Goal: Task Accomplishment & Management: Complete application form

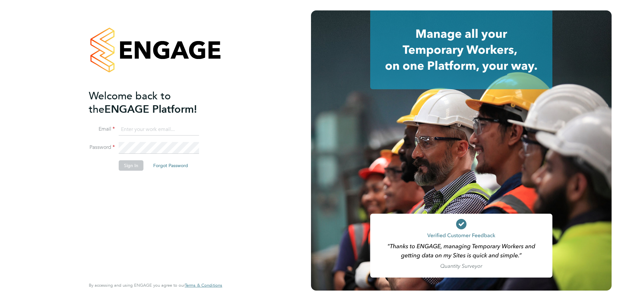
type input "emma.chesterton@vistry.co.uk"
click at [127, 163] on button "Sign In" at bounding box center [131, 165] width 25 height 10
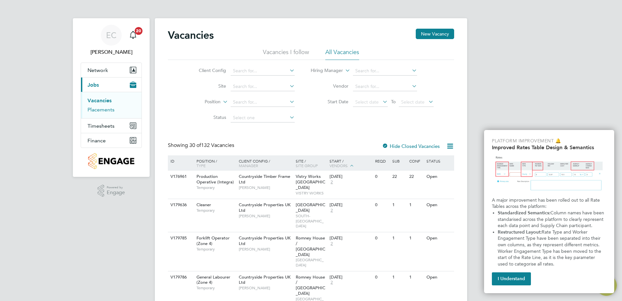
click at [101, 108] on link "Placements" at bounding box center [101, 109] width 27 height 6
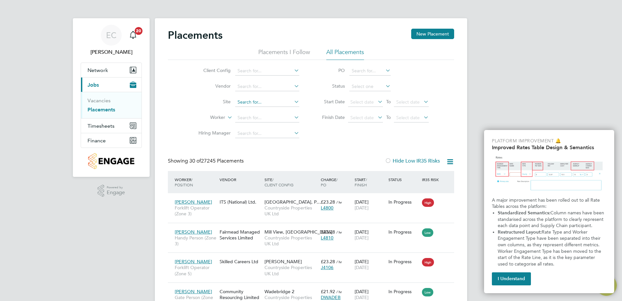
click at [249, 101] on input at bounding box center [267, 102] width 64 height 9
type input "east ma"
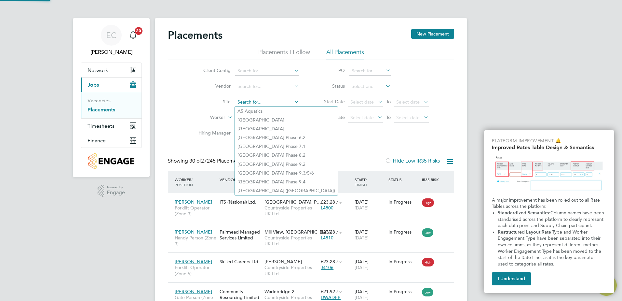
click at [251, 99] on input at bounding box center [267, 102] width 64 height 9
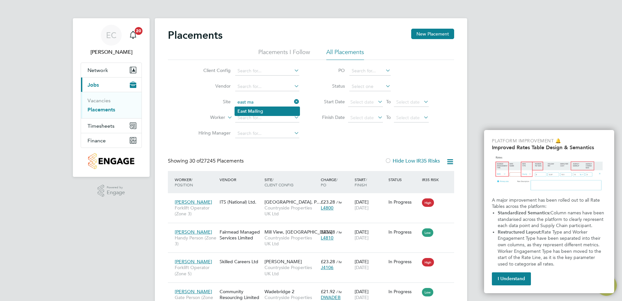
type input "east ma"
click at [504, 274] on button "I Understand" at bounding box center [511, 278] width 39 height 13
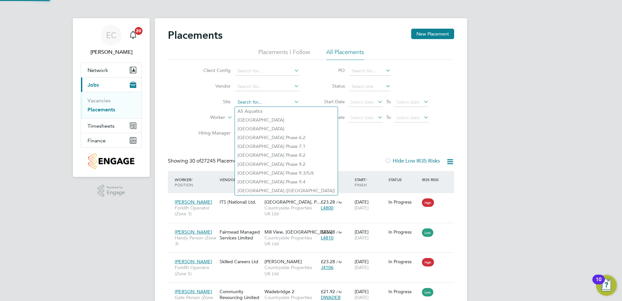
click at [251, 100] on input at bounding box center [267, 102] width 64 height 9
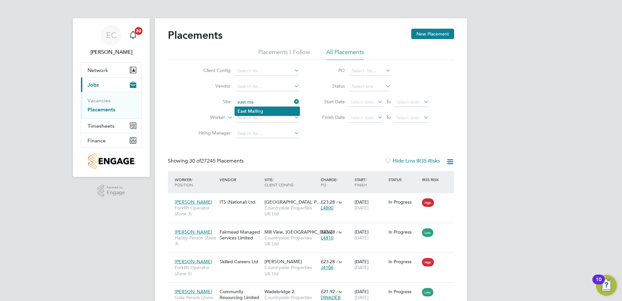
type input "east ma"
type input "east malling"
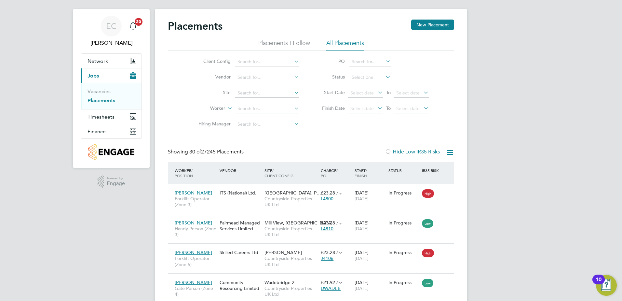
click at [293, 91] on icon at bounding box center [293, 92] width 0 height 9
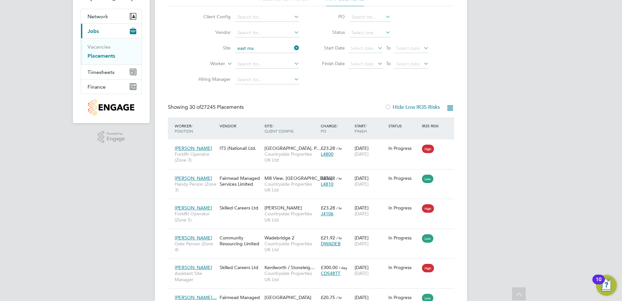
click at [260, 55] on li "East Ma lling" at bounding box center [267, 57] width 65 height 9
type input "East Malling"
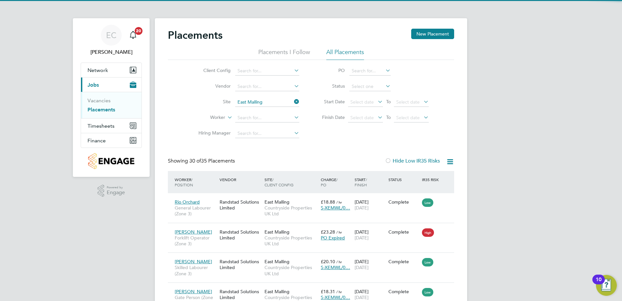
scroll to position [3, 3]
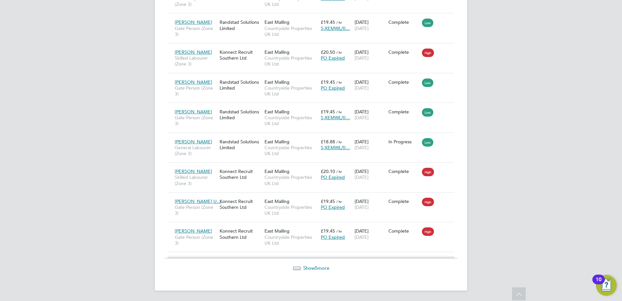
click at [314, 267] on span "Show 5 more" at bounding box center [316, 268] width 26 height 6
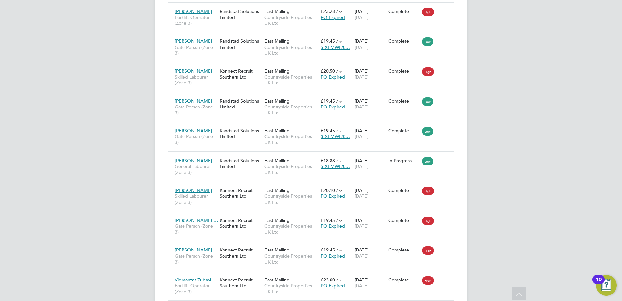
click at [314, 267] on div "East Malling Countryside Properties UK Ltd" at bounding box center [291, 256] width 56 height 24
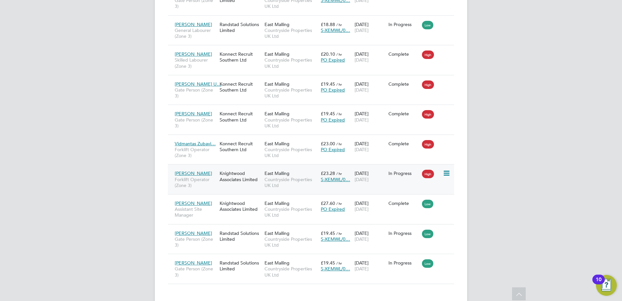
click at [305, 187] on span "Countryside Properties UK Ltd" at bounding box center [291, 182] width 53 height 12
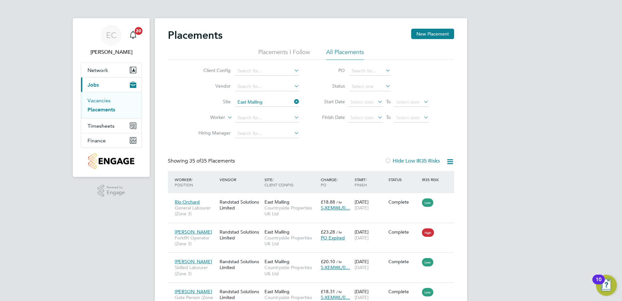
click at [102, 100] on link "Vacancies" at bounding box center [99, 100] width 23 height 6
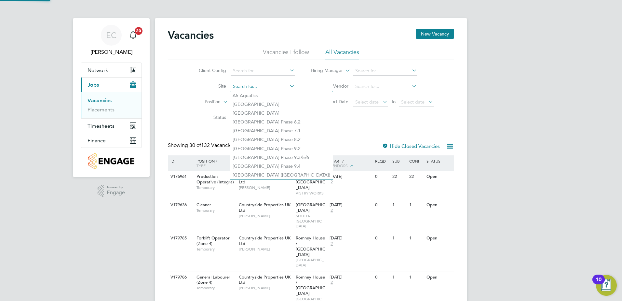
click at [260, 86] on input at bounding box center [263, 86] width 64 height 9
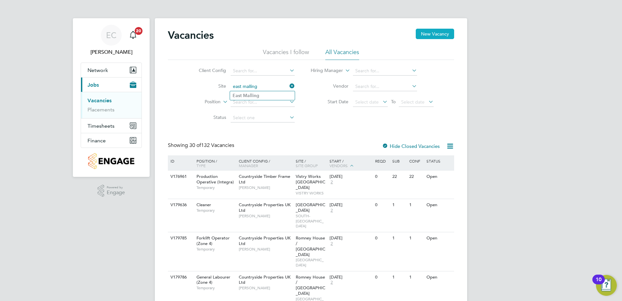
type input "east malling"
click at [440, 32] on button "New Vacancy" at bounding box center [435, 34] width 38 height 10
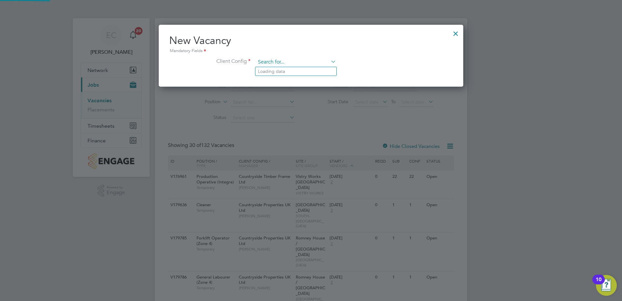
click at [286, 65] on input at bounding box center [296, 62] width 80 height 10
click at [300, 60] on input at bounding box center [296, 62] width 80 height 10
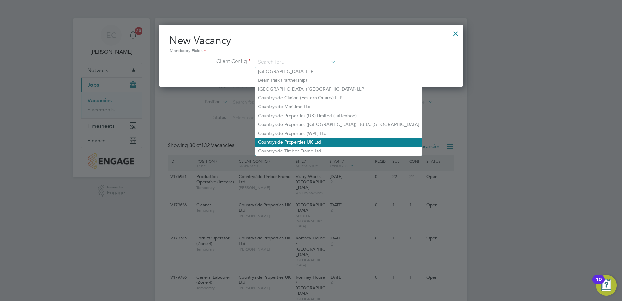
click at [278, 138] on li "Countryside Properties UK Ltd" at bounding box center [339, 142] width 167 height 9
type input "Countryside Properties UK Ltd"
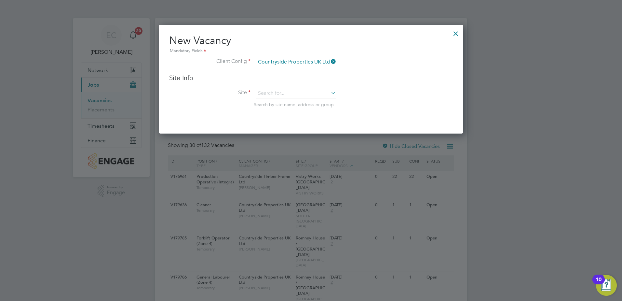
click at [280, 87] on div "Site Info Site Search by site name, address or group" at bounding box center [311, 97] width 284 height 47
click at [280, 90] on input at bounding box center [296, 94] width 80 height 10
click at [284, 100] on b "Malling" at bounding box center [277, 103] width 16 height 6
type input "East Malling"
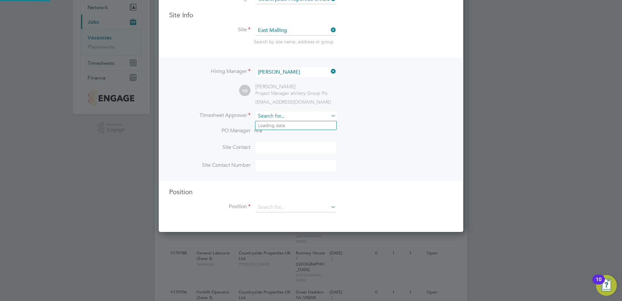
click at [292, 117] on input at bounding box center [296, 115] width 80 height 9
type input "kak"
click at [297, 116] on input at bounding box center [296, 115] width 80 height 9
type input "kak"
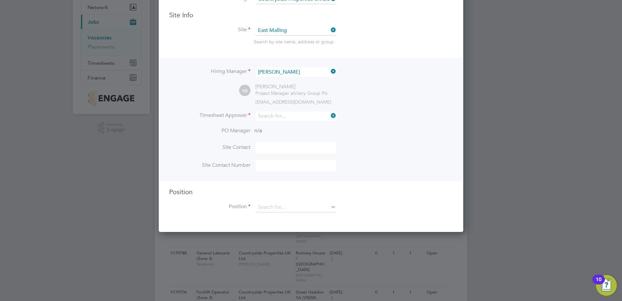
click at [286, 117] on input at bounding box center [296, 115] width 80 height 9
click at [286, 122] on li "Kak ha Buchukuri" at bounding box center [296, 125] width 81 height 9
type input "[PERSON_NAME]"
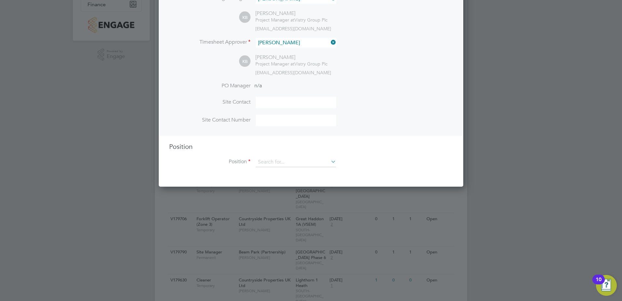
scroll to position [139, 0]
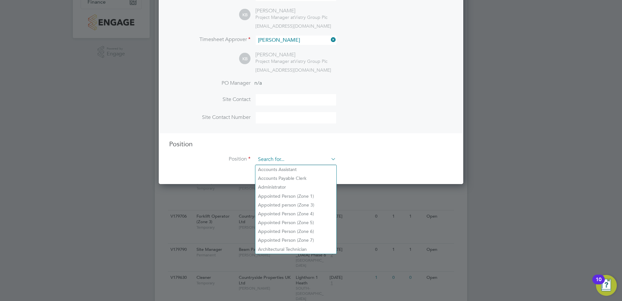
click at [278, 162] on input at bounding box center [296, 160] width 80 height 10
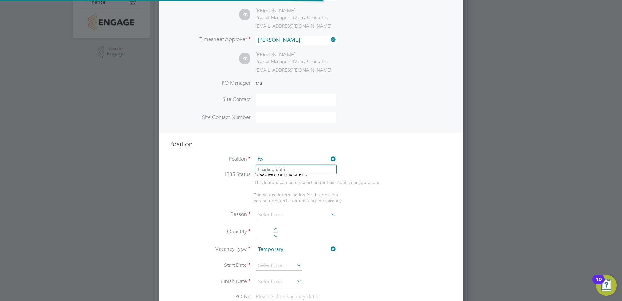
scroll to position [936, 305]
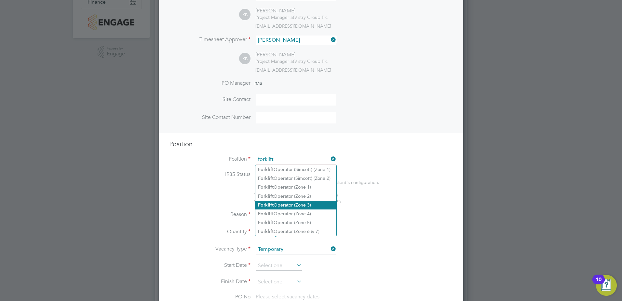
click at [282, 201] on li "Forklift Operator (Zone 3)" at bounding box center [296, 205] width 81 height 9
type input "Forklift Operator (Zone 3)"
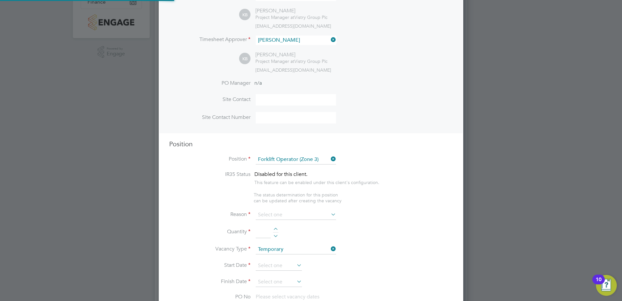
type textarea "• Operate construction machinery • Delivering large quantities of materials to …"
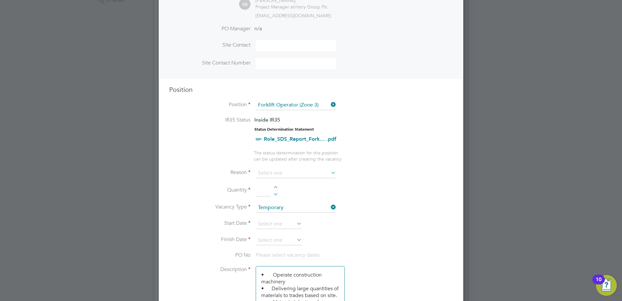
scroll to position [193, 0]
click at [275, 172] on input at bounding box center [296, 173] width 80 height 10
click at [271, 189] on li "Holiday" at bounding box center [296, 191] width 81 height 8
type input "Holiday"
click at [277, 187] on div at bounding box center [276, 188] width 6 height 5
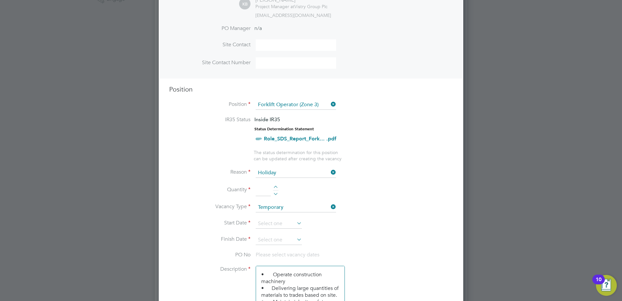
type input "1"
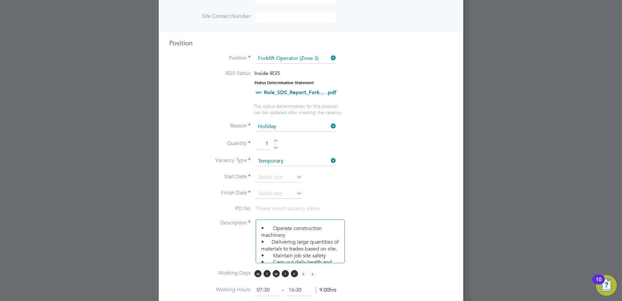
scroll to position [240, 0]
click at [296, 176] on icon at bounding box center [296, 176] width 0 height 9
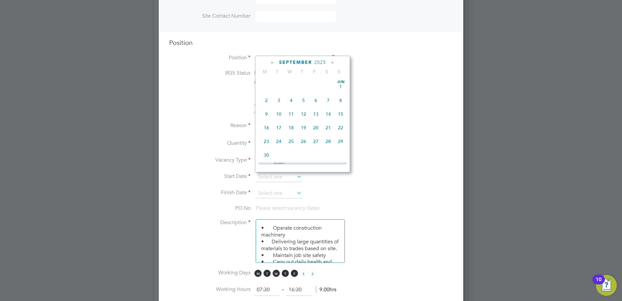
scroll to position [197, 0]
click at [303, 98] on span "28" at bounding box center [304, 95] width 12 height 12
type input "[DATE]"
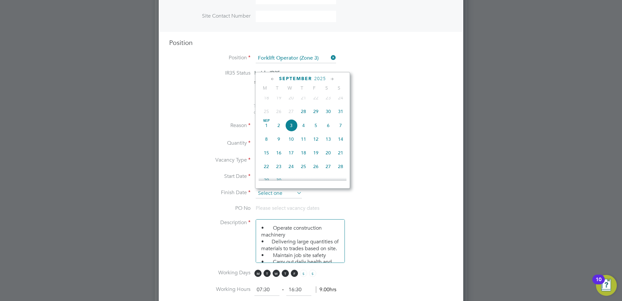
click at [281, 193] on input at bounding box center [279, 193] width 46 height 10
click at [306, 117] on span "28" at bounding box center [304, 111] width 12 height 12
type input "[DATE]"
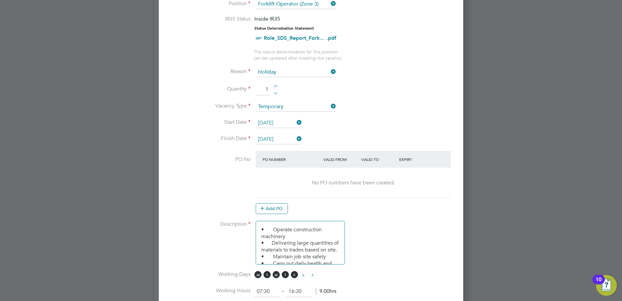
scroll to position [294, 0]
click at [270, 207] on button "Add PO" at bounding box center [272, 208] width 32 height 10
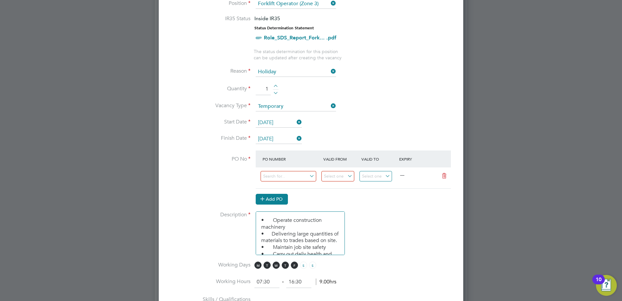
scroll to position [994, 305]
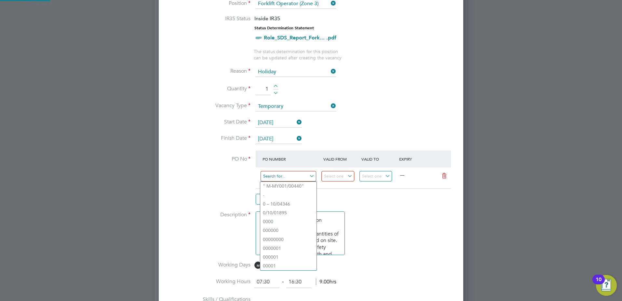
click at [291, 176] on input at bounding box center [289, 176] width 56 height 11
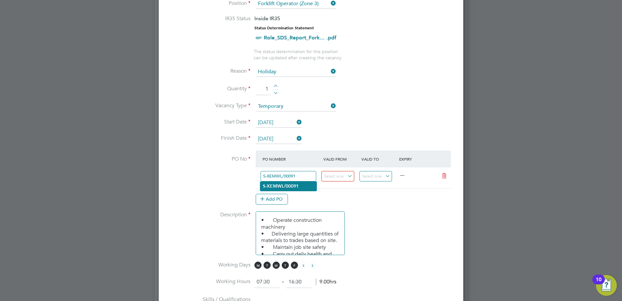
type input "S-XEMWL/00091"
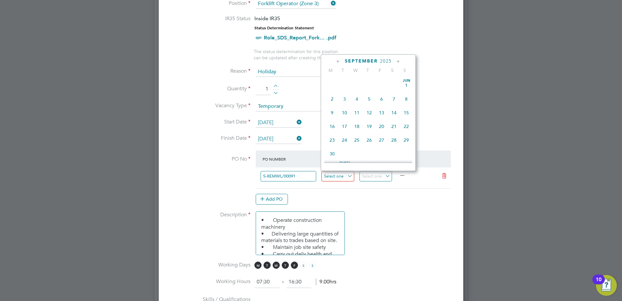
scroll to position [197, 0]
click at [344, 180] on input at bounding box center [338, 176] width 33 height 11
click at [369, 98] on span "28" at bounding box center [369, 94] width 12 height 12
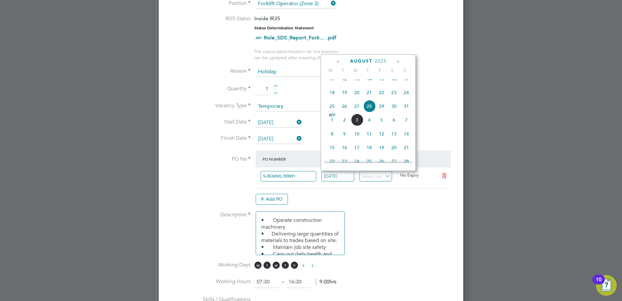
click at [348, 173] on input "[DATE]" at bounding box center [338, 176] width 33 height 11
click at [339, 62] on icon at bounding box center [339, 61] width 6 height 7
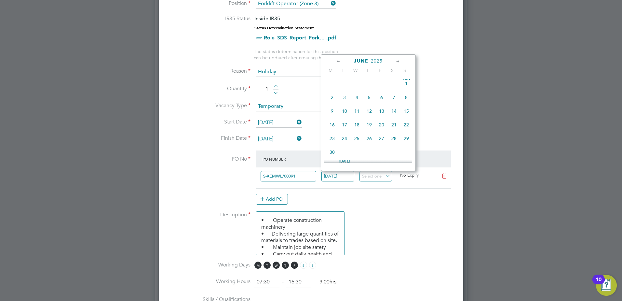
scroll to position [0, 0]
click at [339, 62] on icon at bounding box center [339, 61] width 6 height 7
click at [398, 59] on icon at bounding box center [398, 61] width 6 height 7
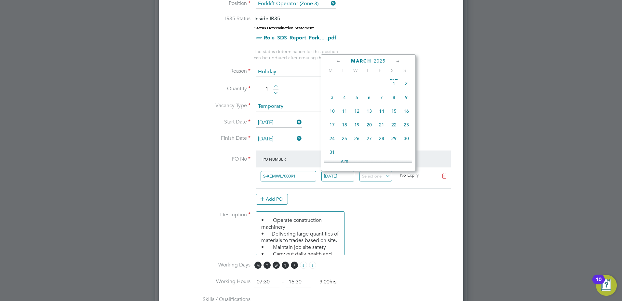
click at [393, 141] on span "29" at bounding box center [394, 138] width 12 height 12
type input "[DATE]"
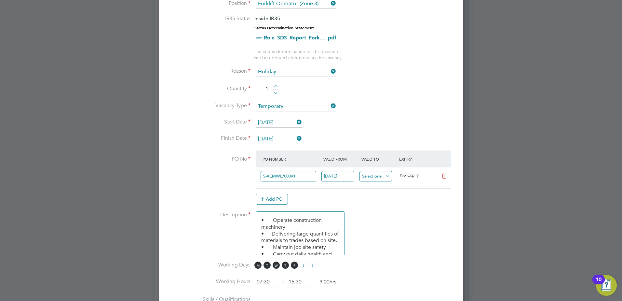
scroll to position [197, 0]
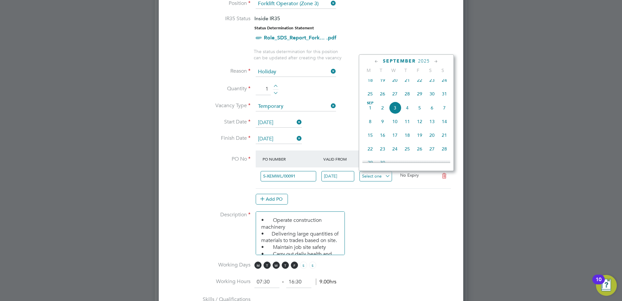
click at [373, 176] on input at bounding box center [376, 176] width 33 height 11
click at [436, 63] on icon at bounding box center [436, 61] width 6 height 7
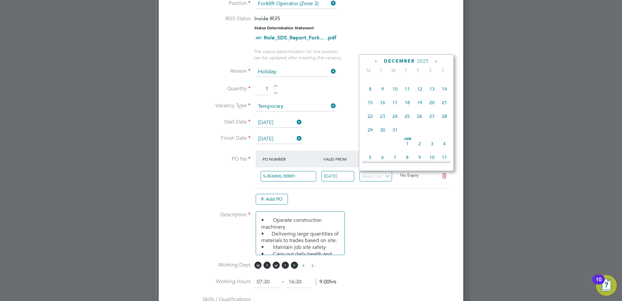
scroll to position [506, 0]
click at [378, 60] on icon at bounding box center [377, 61] width 6 height 7
click at [396, 122] on span "24" at bounding box center [395, 116] width 12 height 12
type input "[DATE]"
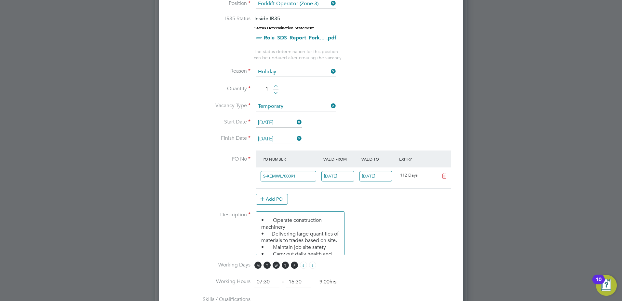
click at [421, 214] on li "Description • Operate construction machinery • Delivering large quantities of m…" at bounding box center [311, 236] width 284 height 50
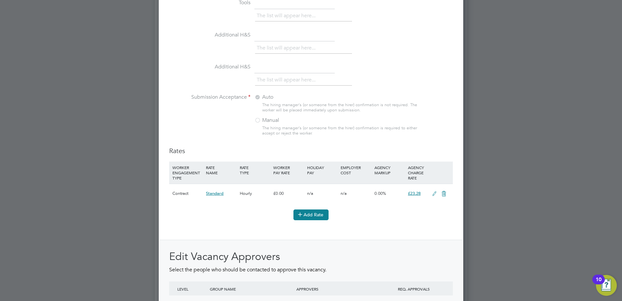
scroll to position [717, 0]
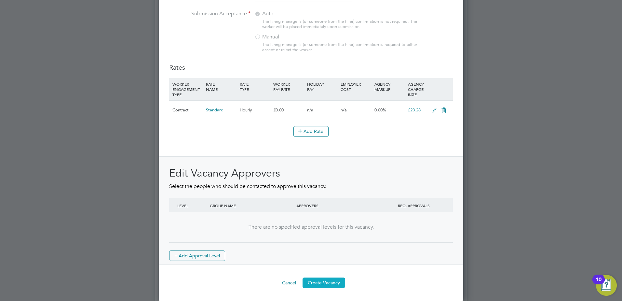
click at [324, 282] on button "Create Vacancy" at bounding box center [324, 282] width 43 height 10
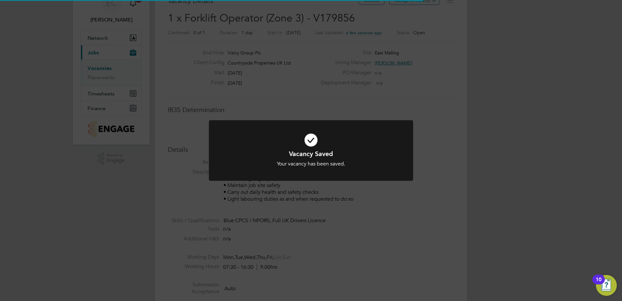
scroll to position [10, 140]
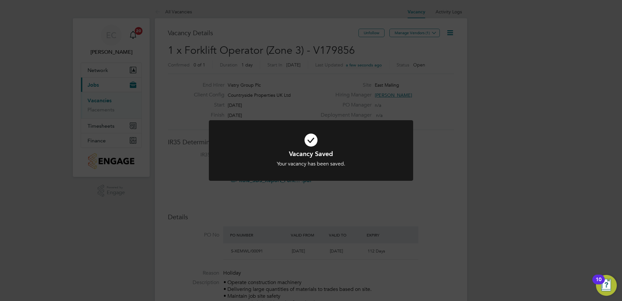
click at [364, 149] on h1 "Vacancy Saved" at bounding box center [311, 153] width 169 height 8
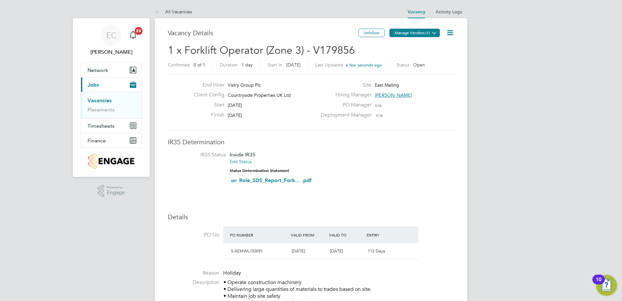
click at [405, 32] on button "Manage Vendors (1)" at bounding box center [415, 33] width 50 height 8
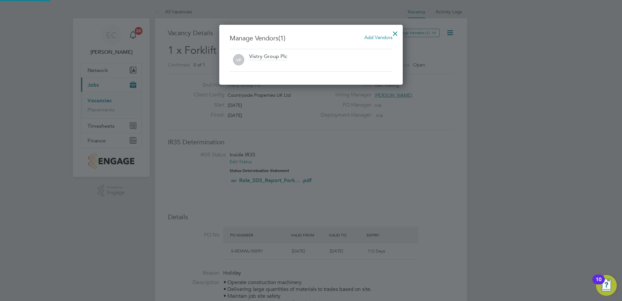
scroll to position [60, 184]
click at [377, 38] on span "Add Vendors" at bounding box center [379, 37] width 28 height 6
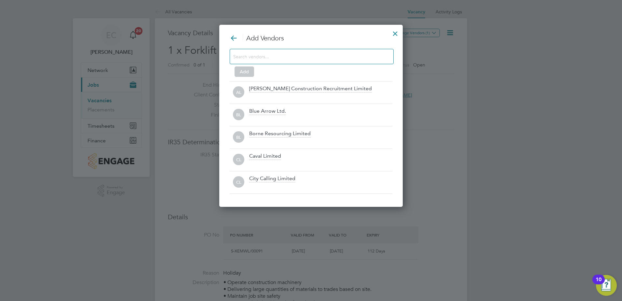
scroll to position [183, 184]
click at [338, 54] on input at bounding box center [306, 56] width 147 height 8
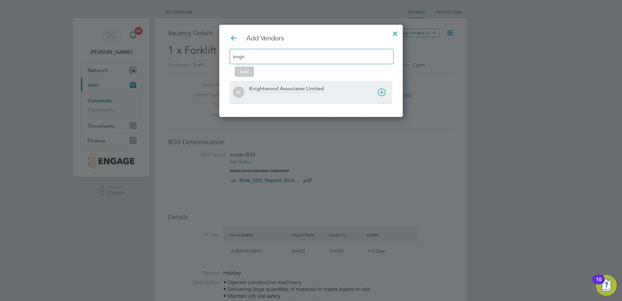
type input "knigh"
click at [293, 94] on div at bounding box center [320, 96] width 143 height 7
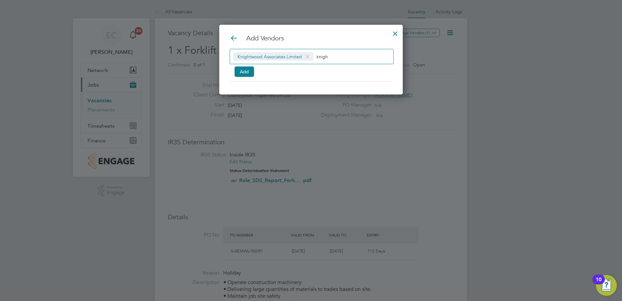
click at [333, 60] on input "knigh" at bounding box center [337, 56] width 41 height 8
type input "k"
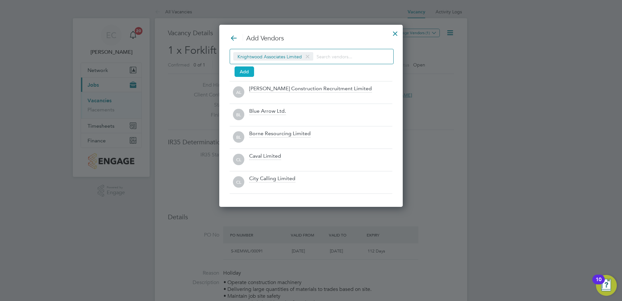
click at [248, 69] on button "Add" at bounding box center [245, 71] width 20 height 10
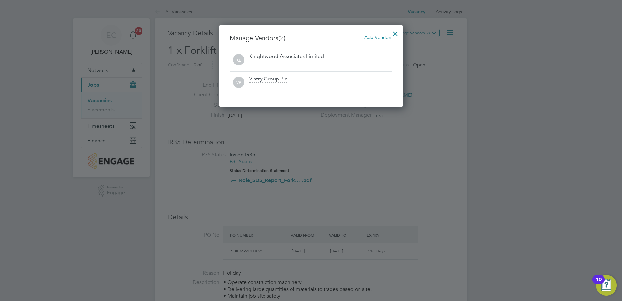
click at [395, 34] on div at bounding box center [396, 32] width 12 height 12
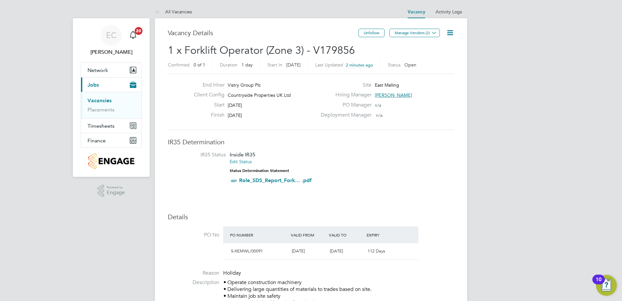
click at [96, 100] on link "Vacancies" at bounding box center [100, 100] width 24 height 6
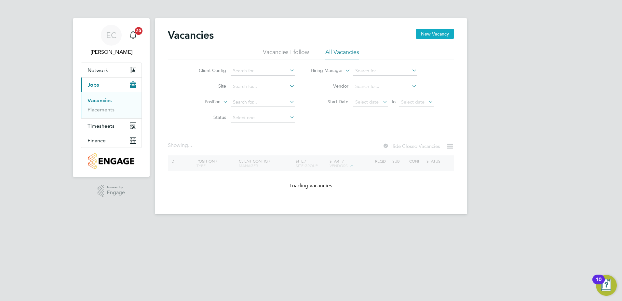
click at [440, 35] on button "New Vacancy" at bounding box center [435, 34] width 38 height 10
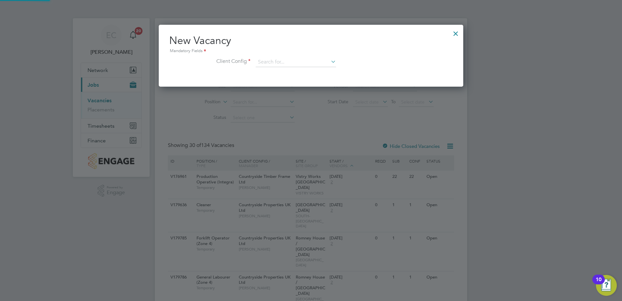
scroll to position [62, 305]
click at [274, 65] on input at bounding box center [296, 62] width 80 height 10
click at [286, 138] on li "Countryside Properties UK Ltd" at bounding box center [339, 142] width 167 height 9
type input "Countryside Properties UK Ltd"
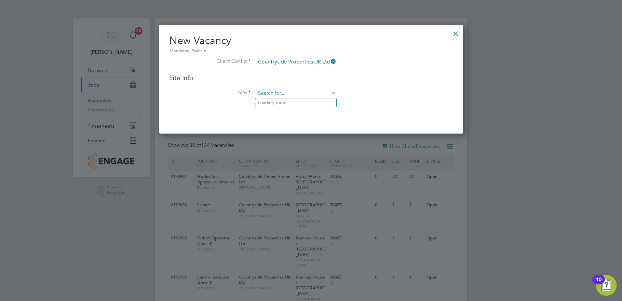
click at [272, 93] on input at bounding box center [296, 94] width 80 height 10
click at [286, 100] on li "East Malling" at bounding box center [296, 102] width 81 height 9
type input "East Malling"
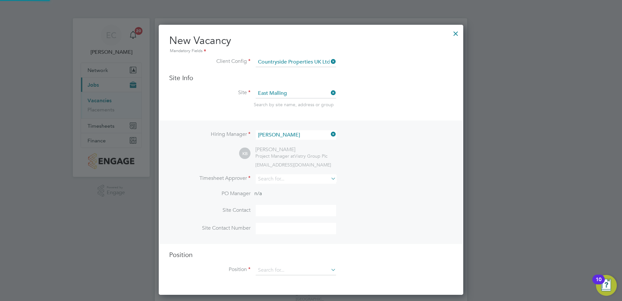
scroll to position [270, 305]
click at [284, 174] on div "Hiring Manager [PERSON_NAME] KB [PERSON_NAME] Project Manager at Vistry Group P…" at bounding box center [311, 181] width 303 height 123
click at [284, 178] on input at bounding box center [296, 178] width 80 height 9
click at [284, 187] on li "Kak ha Buchukuri" at bounding box center [296, 188] width 81 height 9
type input "[PERSON_NAME]"
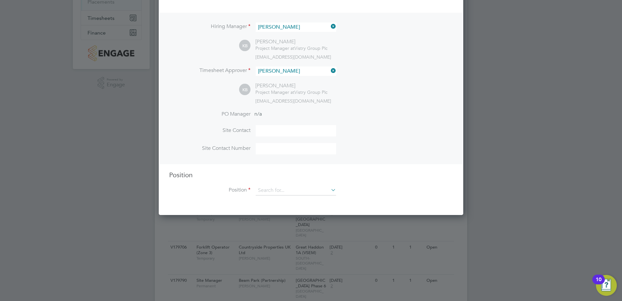
scroll to position [108, 0]
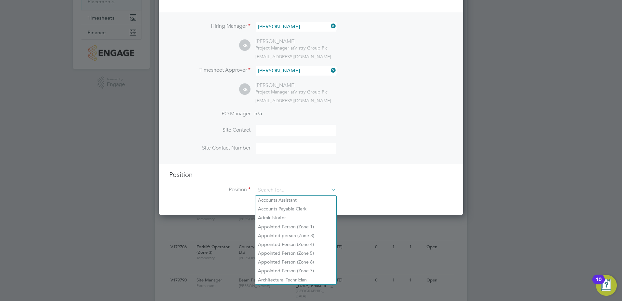
click at [284, 187] on input at bounding box center [296, 190] width 80 height 10
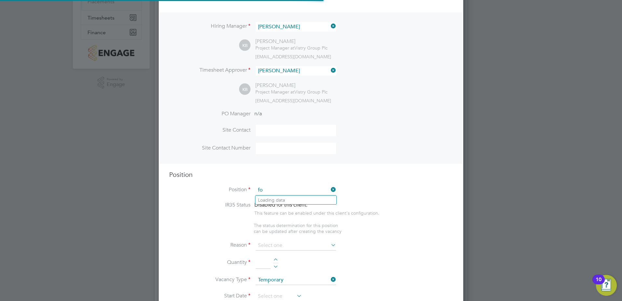
scroll to position [936, 305]
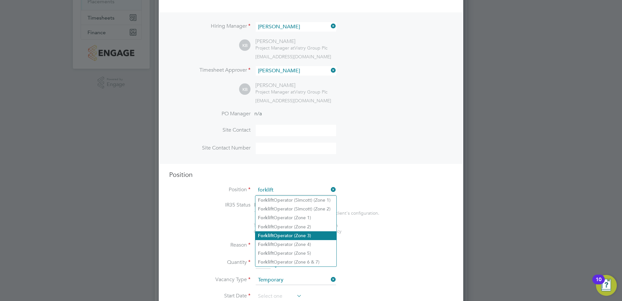
type input "forklift"
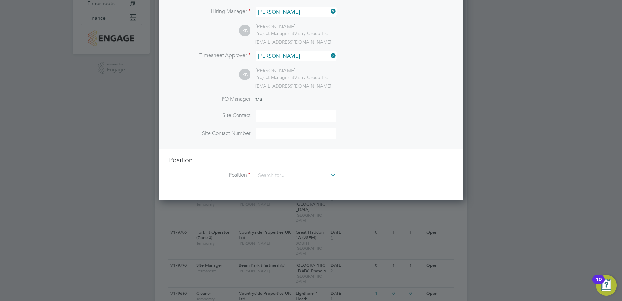
scroll to position [126, 0]
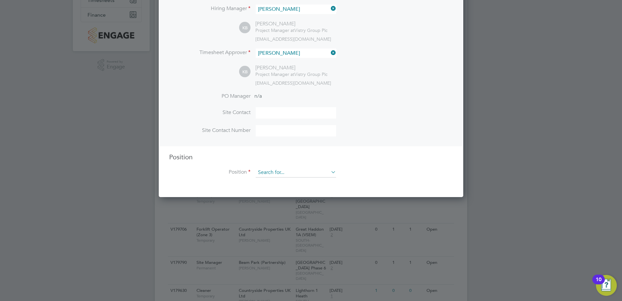
click at [276, 170] on input at bounding box center [296, 173] width 80 height 10
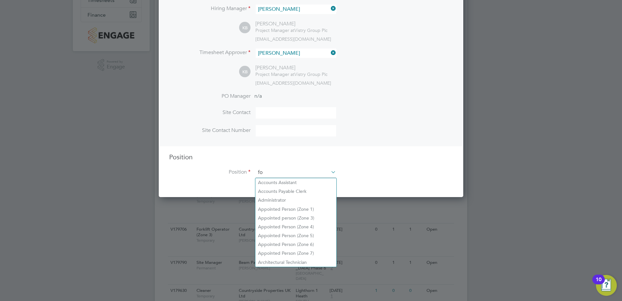
scroll to position [936, 305]
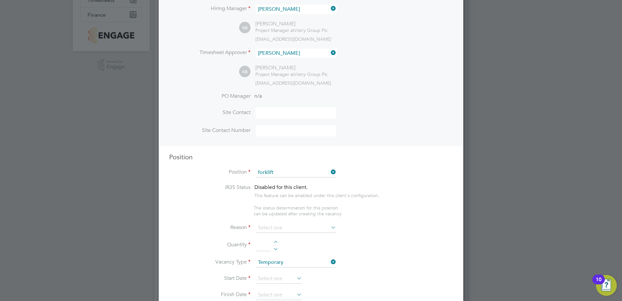
click at [275, 214] on li "Forklift Operator (Zone 3)" at bounding box center [296, 218] width 81 height 9
type input "Forklift Operator (Zone 3)"
type textarea "• Operate construction machinery • Delivering large quantities of materials to …"
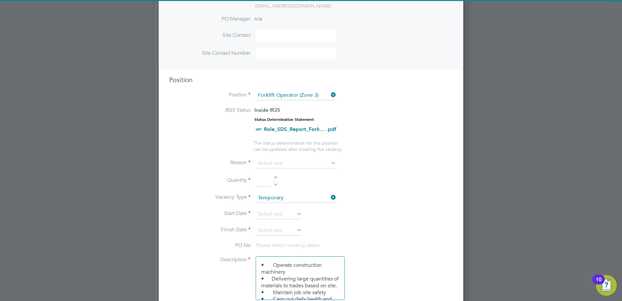
scroll to position [203, 0]
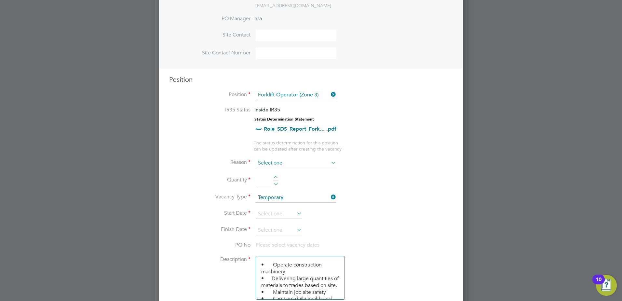
click at [265, 161] on input at bounding box center [296, 163] width 80 height 10
click at [267, 180] on li "Holiday" at bounding box center [296, 181] width 81 height 8
type input "Holiday"
click at [278, 177] on div at bounding box center [276, 178] width 6 height 5
type input "1"
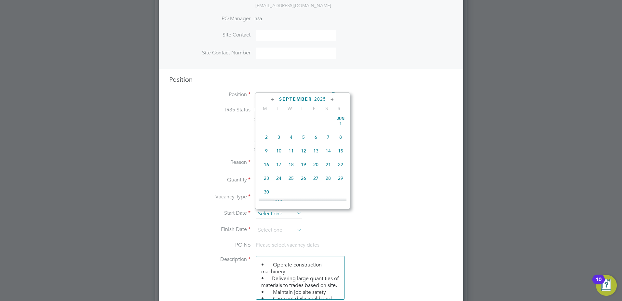
scroll to position [197, 0]
click at [286, 213] on input at bounding box center [279, 214] width 46 height 10
click at [317, 135] on span "29" at bounding box center [316, 132] width 12 height 12
type input "[DATE]"
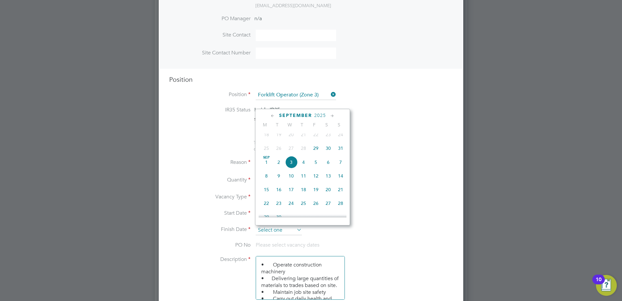
click at [287, 227] on input at bounding box center [279, 230] width 46 height 10
click at [305, 181] on span "11" at bounding box center [304, 176] width 12 height 12
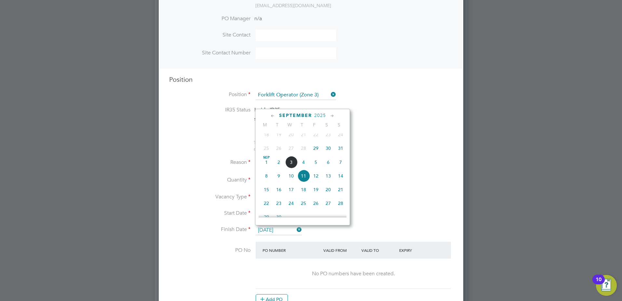
scroll to position [211, 0]
click at [287, 228] on input "[DATE]" at bounding box center [279, 230] width 46 height 10
click at [317, 166] on span "12" at bounding box center [316, 162] width 12 height 12
type input "[DATE]"
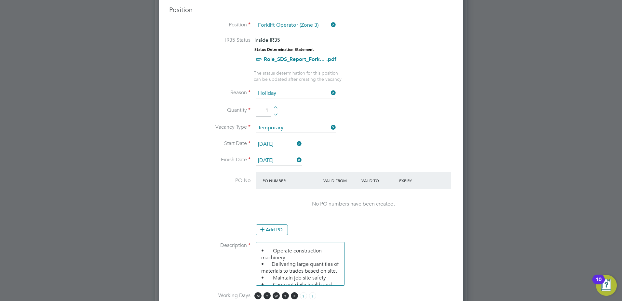
scroll to position [293, 0]
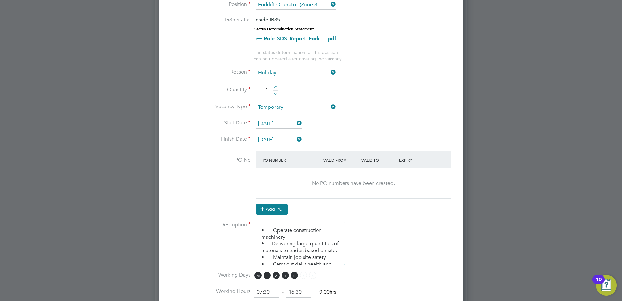
click at [280, 208] on button "Add PO" at bounding box center [272, 209] width 32 height 10
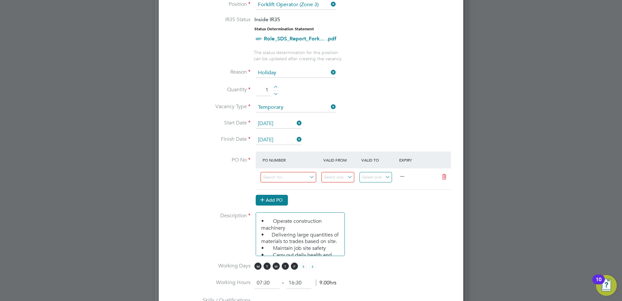
scroll to position [994, 305]
click at [272, 177] on input at bounding box center [289, 177] width 56 height 11
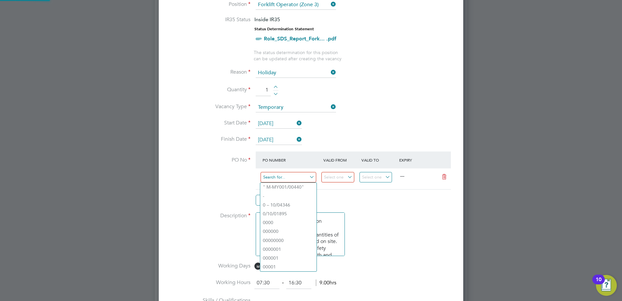
type input "X"
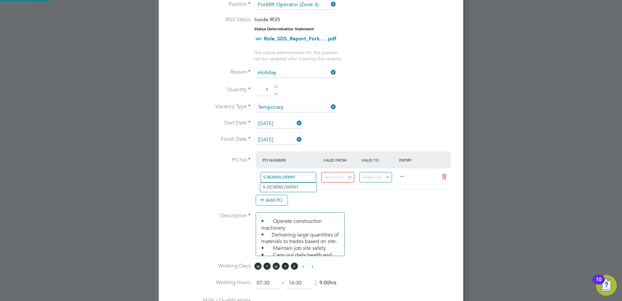
type input "S-XEMWL/00091"
type input "[DATE]"
click at [380, 220] on li "Description • Operate construction machinery • Delivering large quantities of m…" at bounding box center [311, 237] width 284 height 50
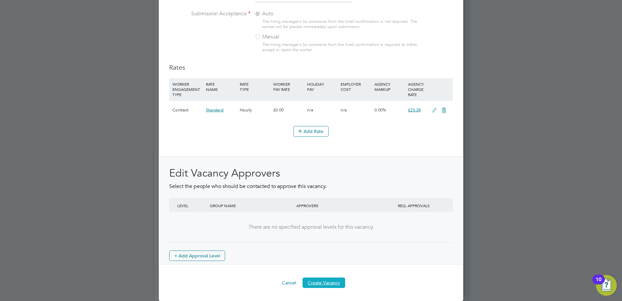
click at [326, 279] on button "Create Vacancy" at bounding box center [324, 282] width 43 height 10
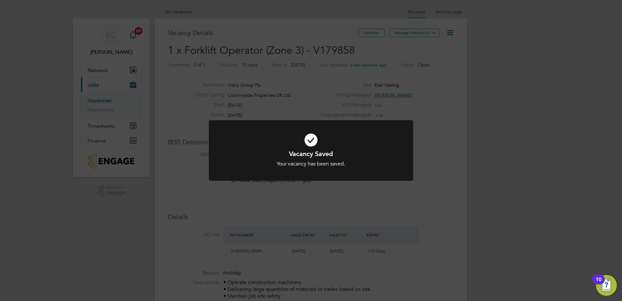
click at [375, 149] on h1 "Vacancy Saved" at bounding box center [311, 153] width 169 height 8
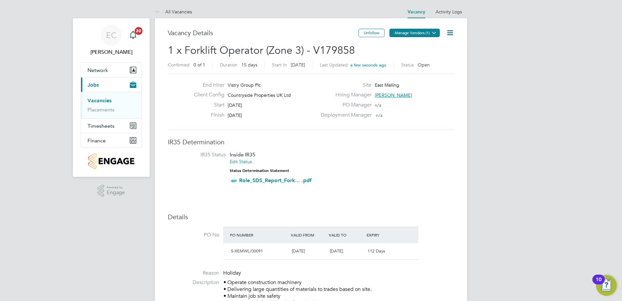
click at [425, 31] on button "Manage Vendors (1)" at bounding box center [415, 33] width 50 height 8
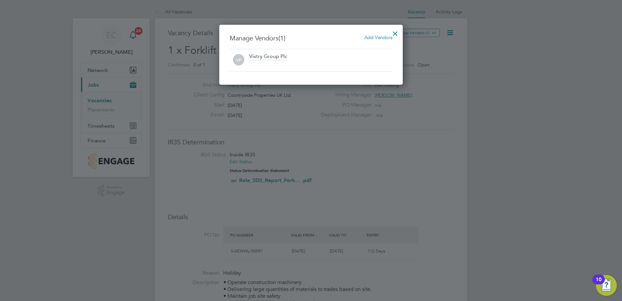
click at [376, 36] on span "Add Vendors" at bounding box center [379, 37] width 28 height 6
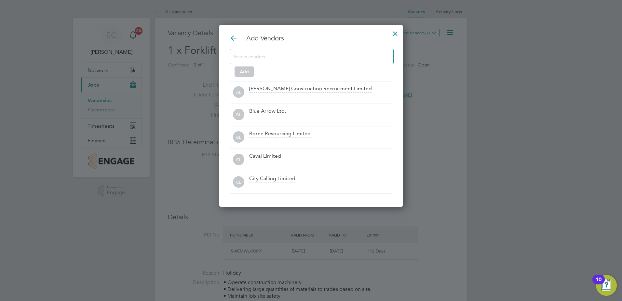
click at [300, 59] on input at bounding box center [306, 56] width 147 height 8
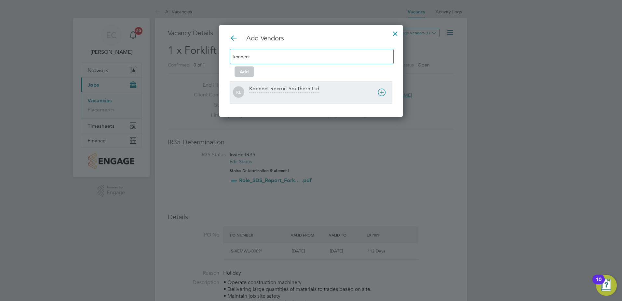
type input "konnect"
click at [296, 95] on div at bounding box center [320, 96] width 143 height 7
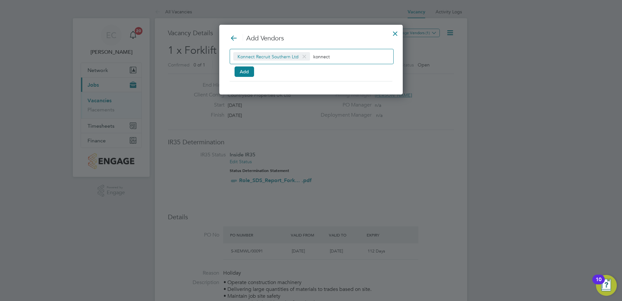
click at [335, 55] on input "konnect" at bounding box center [334, 56] width 41 height 8
type input "k"
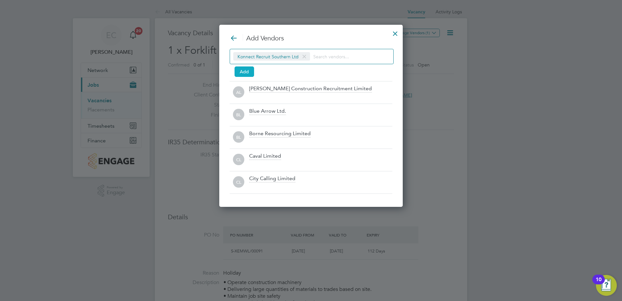
click at [243, 71] on button "Add" at bounding box center [245, 71] width 20 height 10
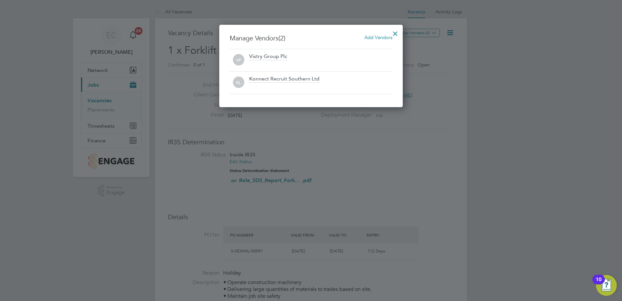
click at [397, 32] on div at bounding box center [396, 32] width 12 height 12
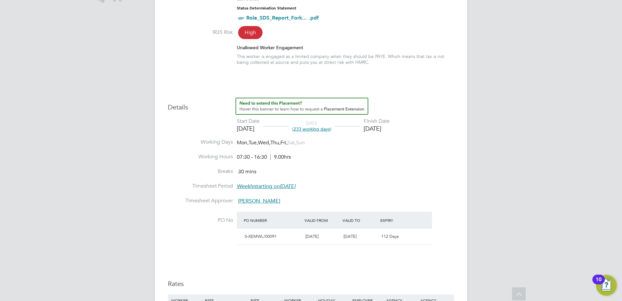
scroll to position [194, 0]
